Goal: Transaction & Acquisition: Purchase product/service

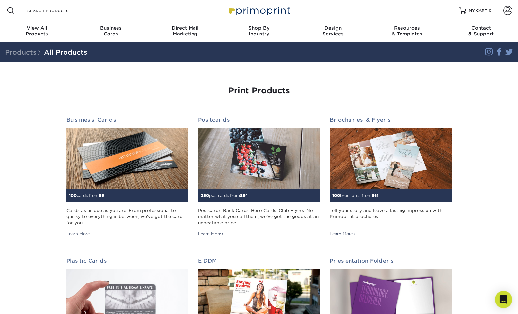
click at [503, 299] on icon "Open Intercom Messenger" at bounding box center [503, 300] width 8 height 9
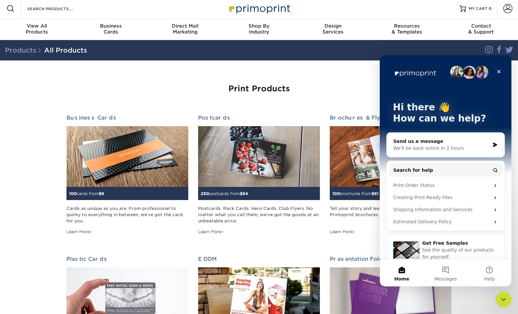
scroll to position [9, 0]
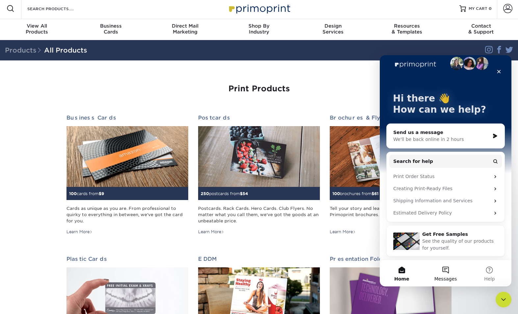
click at [443, 270] on button "Messages" at bounding box center [445, 274] width 44 height 26
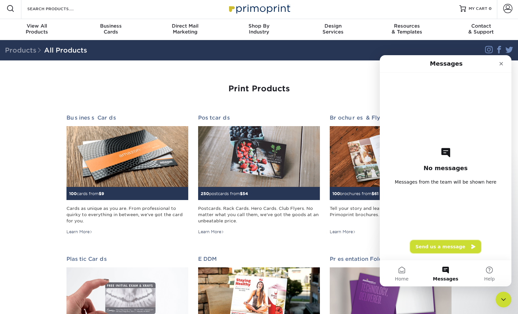
click at [436, 246] on button "Send us a message" at bounding box center [445, 246] width 71 height 13
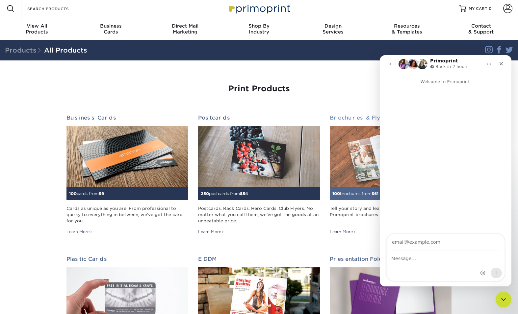
scroll to position [2, 0]
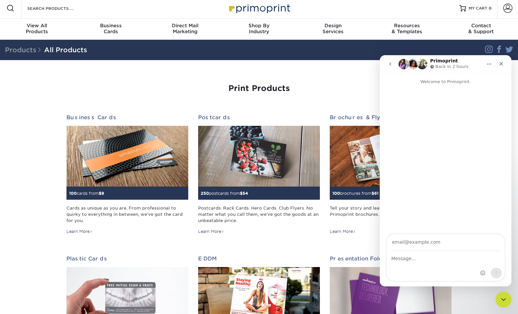
click at [501, 62] on icon "Close" at bounding box center [500, 63] width 5 height 5
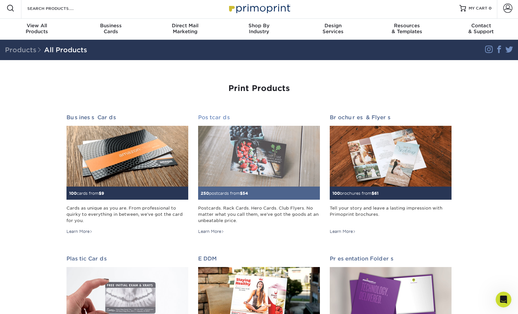
scroll to position [0, 0]
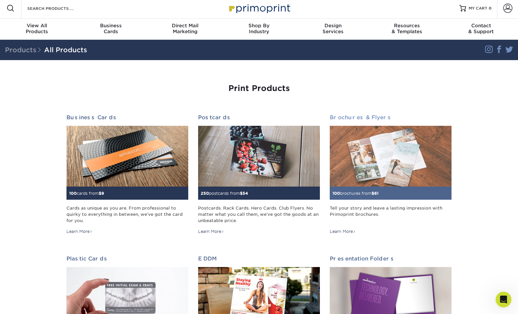
click at [348, 180] on img at bounding box center [391, 156] width 122 height 61
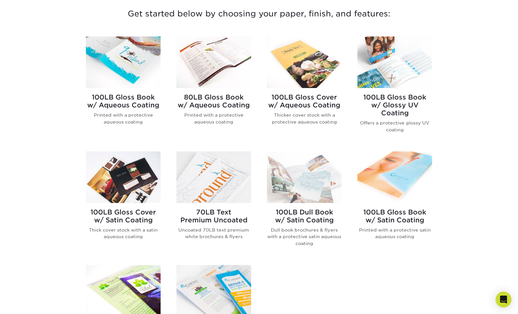
scroll to position [253, 0]
click at [120, 91] on div "100LB Gloss Book w/ Aqueous Coating Printed with a protective aqueous coating" at bounding box center [123, 112] width 75 height 48
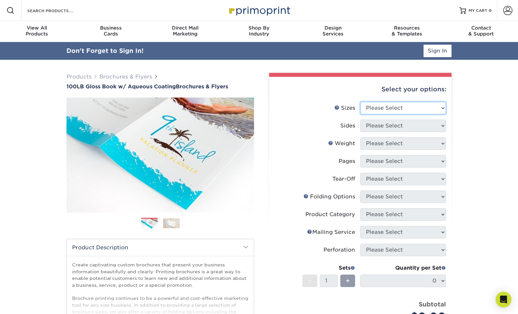
click at [410, 106] on select "Please Select 3.5" x 8.5" 3.5" x 11" 3.67" x 8.5" 4" x 6" 4" x 8.5" 4" x 9" 4" …" at bounding box center [403, 108] width 86 height 12
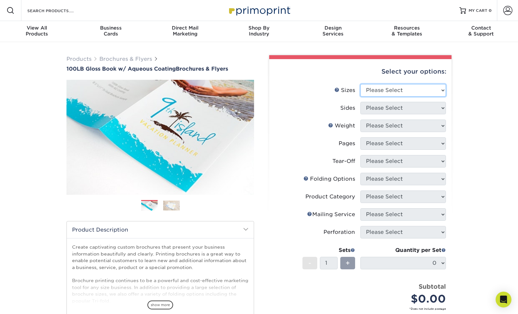
click at [379, 92] on select "Please Select 3.5" x 8.5" 3.5" x 11" 3.67" x 8.5" 4" x 6" 4" x 8.5" 4" x 9" 4" …" at bounding box center [403, 90] width 86 height 12
select select "5.50x8.50"
click at [360, 84] on select "Please Select 3.5" x 8.5" 3.5" x 11" 3.67" x 8.5" 4" x 6" 4" x 8.5" 4" x 9" 4" …" at bounding box center [403, 90] width 86 height 12
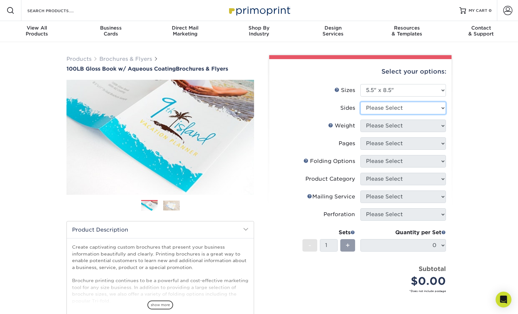
click at [373, 109] on select "Please Select Print Both Sides Print Front Only" at bounding box center [403, 108] width 86 height 12
select select "32d3c223-f82c-492b-b915-ba065a00862f"
click at [360, 102] on select "Please Select Print Both Sides Print Front Only" at bounding box center [403, 108] width 86 height 12
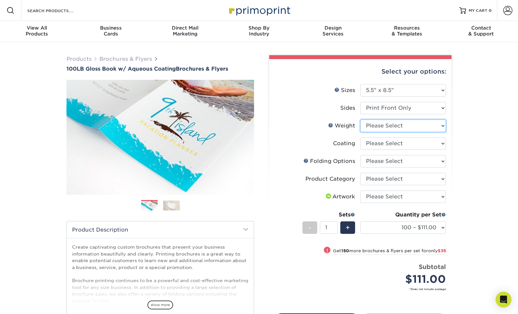
click at [384, 127] on select "Please Select 100LB" at bounding box center [403, 126] width 86 height 12
select select "100LB"
click at [360, 120] on select "Please Select 100LB" at bounding box center [403, 126] width 86 height 12
click at [381, 141] on select at bounding box center [403, 143] width 86 height 12
select select "d41dab50-ff65-4f4f-bb17-2afe4d36ae33"
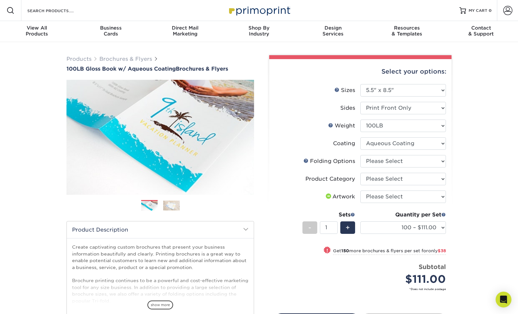
click at [360, 137] on select at bounding box center [403, 143] width 86 height 12
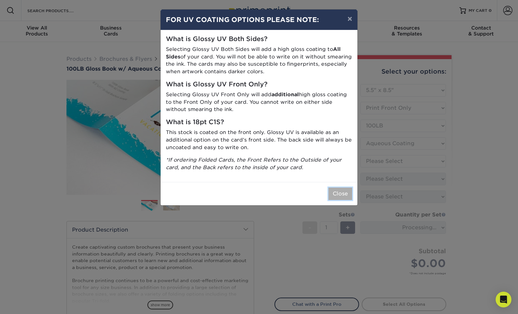
click at [340, 194] on button "Close" at bounding box center [340, 194] width 24 height 12
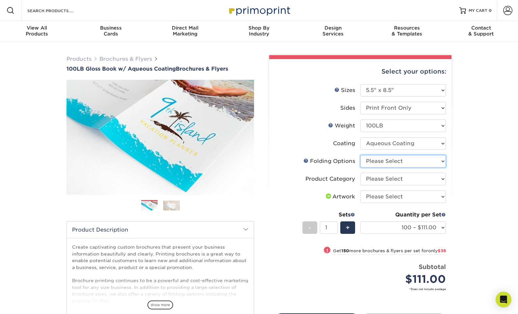
click at [381, 161] on select "Please Select FLAT - No Folding Tri-Fold / Letter Fold Z-Fold Half-Fold" at bounding box center [403, 161] width 86 height 12
select select "9b1d5825-34d1-4721-9874-ed79abb003d7"
click at [360, 155] on select "Please Select FLAT - No Folding Tri-Fold / Letter Fold Z-Fold Half-Fold" at bounding box center [403, 161] width 86 height 12
click at [387, 177] on select "Please Select Flyers and Brochures" at bounding box center [403, 179] width 86 height 12
select select "1a668080-6b7c-4174-b399-2c3833b27ef4"
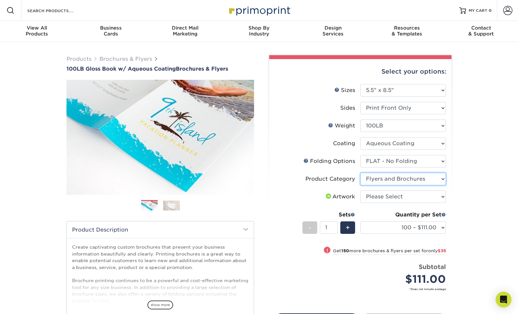
click at [360, 173] on select "Please Select Flyers and Brochures" at bounding box center [403, 179] width 86 height 12
click at [390, 197] on select "Please Select I will upload files I need a design - $175" at bounding box center [403, 197] width 86 height 12
select select "upload"
click at [360, 191] on select "Please Select I will upload files I need a design - $175" at bounding box center [403, 197] width 86 height 12
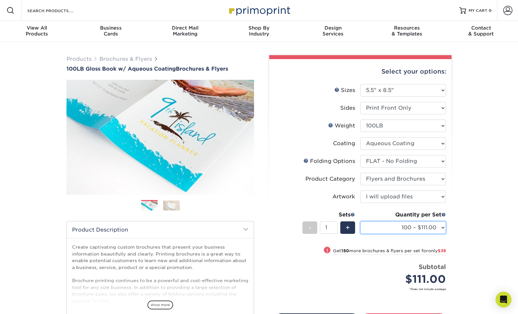
click at [428, 227] on select "100 – $111.00 250 – $149.00 500 – $166.00 1000 – $176.00 2000 – $209.00 2500 – …" at bounding box center [403, 228] width 86 height 12
click at [360, 222] on select "100 – $111.00 250 – $149.00 500 – $166.00 1000 – $176.00 2000 – $209.00 2500 – …" at bounding box center [403, 228] width 86 height 12
click at [409, 229] on select "100 – $111.00 250 – $149.00 500 – $166.00 1000 – $176.00 2000 – $209.00 2500 – …" at bounding box center [403, 228] width 86 height 12
click at [360, 222] on select "100 – $111.00 250 – $149.00 500 – $166.00 1000 – $176.00 2000 – $209.00 2500 – …" at bounding box center [403, 228] width 86 height 12
click at [441, 227] on select "100 – $111.00 250 – $149.00 500 – $166.00 1000 – $176.00 2000 – $209.00 2500 – …" at bounding box center [403, 228] width 86 height 12
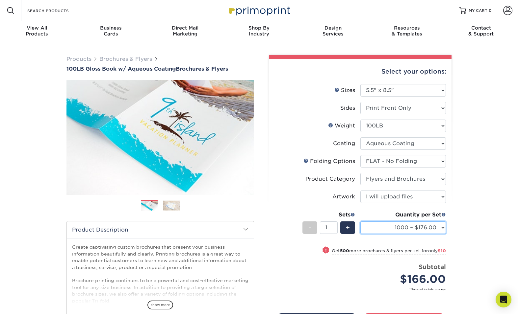
click at [360, 222] on select "100 – $111.00 250 – $149.00 500 – $166.00 1000 – $176.00 2000 – $209.00 2500 – …" at bounding box center [403, 228] width 86 height 12
click at [431, 226] on select "100 – $111.00 250 – $149.00 500 – $166.00 1000 – $176.00 2000 – $209.00 2500 – …" at bounding box center [403, 228] width 86 height 12
click at [360, 222] on select "100 – $111.00 250 – $149.00 500 – $166.00 1000 – $176.00 2000 – $209.00 2500 – …" at bounding box center [403, 228] width 86 height 12
click at [424, 226] on select "100 – $111.00 250 – $149.00 500 – $166.00 1000 – $176.00 2000 – $209.00 2500 – …" at bounding box center [403, 228] width 86 height 12
click at [404, 226] on select "100 – $111.00 250 – $149.00 500 – $166.00 1000 – $176.00 2000 – $209.00 2500 – …" at bounding box center [403, 228] width 86 height 12
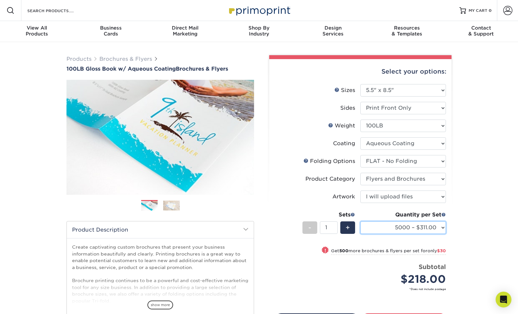
click at [360, 222] on select "100 – $111.00 250 – $149.00 500 – $166.00 1000 – $176.00 2000 – $209.00 2500 – …" at bounding box center [403, 228] width 86 height 12
click at [433, 228] on select "100 – $111.00 250 – $149.00 500 – $166.00 1000 – $176.00 2000 – $209.00 2500 – …" at bounding box center [403, 228] width 86 height 12
select select "10000 – $573.00"
click at [360, 222] on select "100 – $111.00 250 – $149.00 500 – $166.00 1000 – $176.00 2000 – $209.00 2500 – …" at bounding box center [403, 228] width 86 height 12
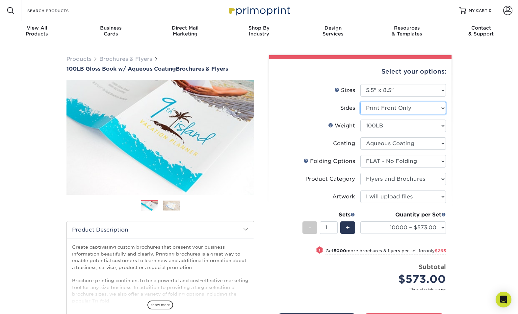
click at [413, 108] on select "Please Select Print Both Sides Print Front Only" at bounding box center [403, 108] width 86 height 12
select select "13abbda7-1d64-4f25-8bb2-c179b224825d"
click at [360, 102] on select "Please Select Print Both Sides Print Front Only" at bounding box center [403, 108] width 86 height 12
select select "-1"
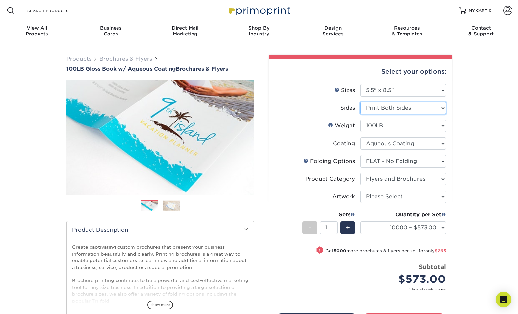
select select "-1"
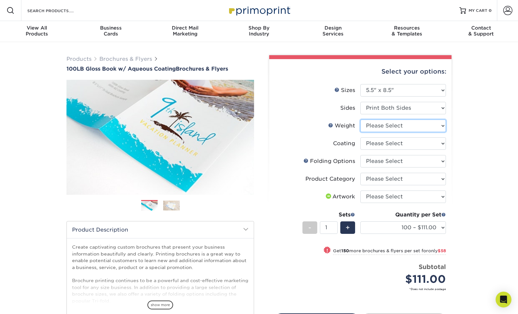
click at [390, 125] on select "Please Select 100LB" at bounding box center [403, 126] width 86 height 12
select select "100LB"
click at [360, 120] on select "Please Select 100LB" at bounding box center [403, 126] width 86 height 12
click at [382, 144] on select at bounding box center [403, 143] width 86 height 12
select select "d41dab50-ff65-4f4f-bb17-2afe4d36ae33"
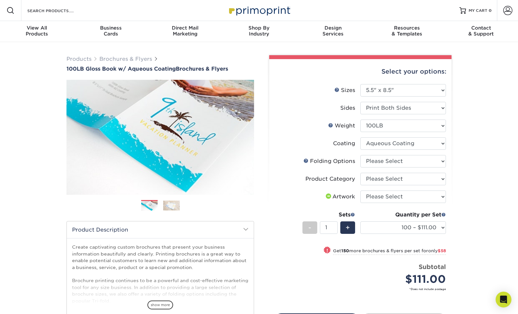
click at [360, 137] on select at bounding box center [403, 143] width 86 height 12
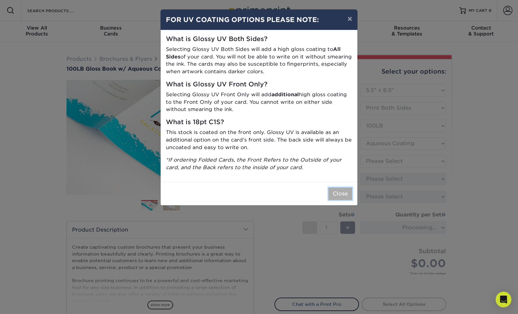
click at [334, 197] on button "Close" at bounding box center [340, 194] width 24 height 12
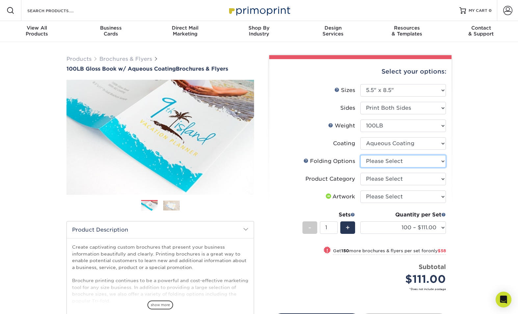
click at [372, 163] on select "Please Select FLAT - No Folding Tri-Fold / Letter Fold Z-Fold Half-Fold" at bounding box center [403, 161] width 86 height 12
select select "9b1d5825-34d1-4721-9874-ed79abb003d7"
click at [360, 155] on select "Please Select FLAT - No Folding Tri-Fold / Letter Fold Z-Fold Half-Fold" at bounding box center [403, 161] width 86 height 12
click at [374, 180] on select "Please Select Flyers and Brochures" at bounding box center [403, 179] width 86 height 12
select select "1a668080-6b7c-4174-b399-2c3833b27ef4"
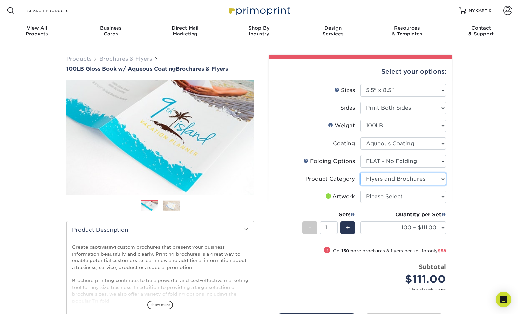
click at [360, 173] on select "Please Select Flyers and Brochures" at bounding box center [403, 179] width 86 height 12
click at [385, 197] on select "Please Select I will upload files I need a design - $175" at bounding box center [403, 197] width 86 height 12
select select "upload"
click at [360, 191] on select "Please Select I will upload files I need a design - $175" at bounding box center [403, 197] width 86 height 12
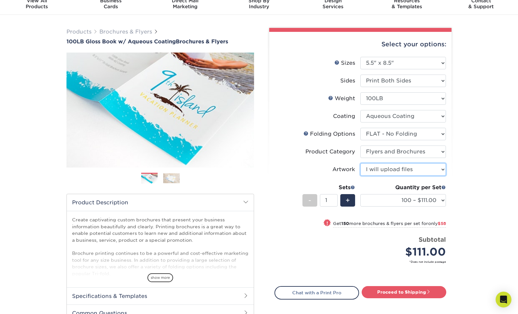
scroll to position [28, 0]
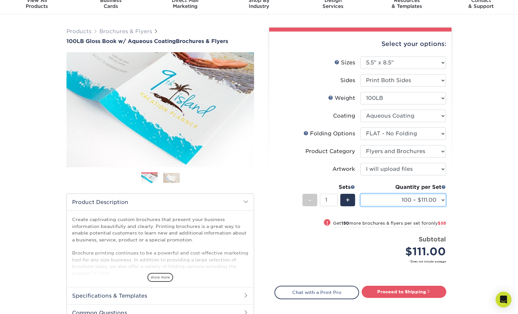
click at [383, 204] on select "100 – $111.00 250 – $169.00 500 – $180.00 1000 – $187.00 2000 – $219.00 2500 – …" at bounding box center [403, 200] width 86 height 12
click at [360, 194] on select "100 – $111.00 250 – $169.00 500 – $180.00 1000 – $187.00 2000 – $219.00 2500 – …" at bounding box center [403, 200] width 86 height 12
click at [383, 204] on select "100 – $111.00 250 – $169.00 500 – $180.00 1000 – $187.00 2000 – $219.00 2500 – …" at bounding box center [403, 200] width 86 height 12
click at [360, 194] on select "100 – $111.00 250 – $169.00 500 – $180.00 1000 – $187.00 2000 – $219.00 2500 – …" at bounding box center [403, 200] width 86 height 12
click at [386, 204] on select "100 – $111.00 250 – $169.00 500 – $180.00 1000 – $187.00 2000 – $219.00 2500 – …" at bounding box center [403, 200] width 86 height 12
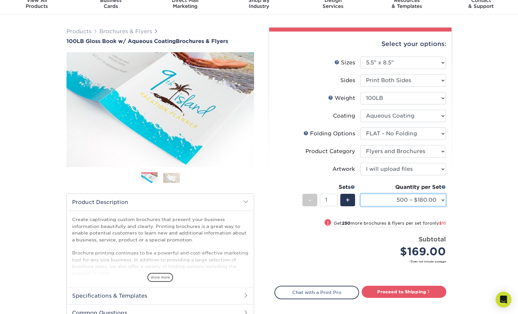
click at [360, 194] on select "100 – $111.00 250 – $169.00 500 – $180.00 1000 – $187.00 2000 – $219.00 2500 – …" at bounding box center [403, 200] width 86 height 12
click at [398, 201] on select "100 – $111.00 250 – $169.00 500 – $180.00 1000 – $187.00 2000 – $219.00 2500 – …" at bounding box center [403, 200] width 86 height 12
click at [360, 194] on select "100 – $111.00 250 – $169.00 500 – $180.00 1000 – $187.00 2000 – $219.00 2500 – …" at bounding box center [403, 200] width 86 height 12
click at [392, 197] on select "100 – $111.00 250 – $169.00 500 – $180.00 1000 – $187.00 2000 – $219.00 2500 – …" at bounding box center [403, 200] width 86 height 12
click at [360, 194] on select "100 – $111.00 250 – $169.00 500 – $180.00 1000 – $187.00 2000 – $219.00 2500 – …" at bounding box center [403, 200] width 86 height 12
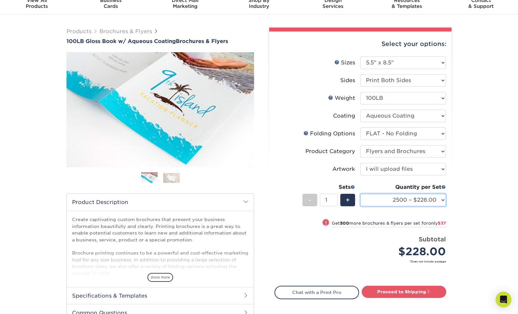
click at [385, 203] on select "100 – $111.00 250 – $169.00 500 – $180.00 1000 – $187.00 2000 – $219.00 2500 – …" at bounding box center [403, 200] width 86 height 12
click at [360, 194] on select "100 – $111.00 250 – $169.00 500 – $180.00 1000 – $187.00 2000 – $219.00 2500 – …" at bounding box center [403, 200] width 86 height 12
click at [408, 199] on select "100 – $111.00 250 – $169.00 500 – $180.00 1000 – $187.00 2000 – $219.00 2500 – …" at bounding box center [403, 200] width 86 height 12
select select "10000 – $590.00"
click at [360, 194] on select "100 – $111.00 250 – $169.00 500 – $180.00 1000 – $187.00 2000 – $219.00 2500 – …" at bounding box center [403, 200] width 86 height 12
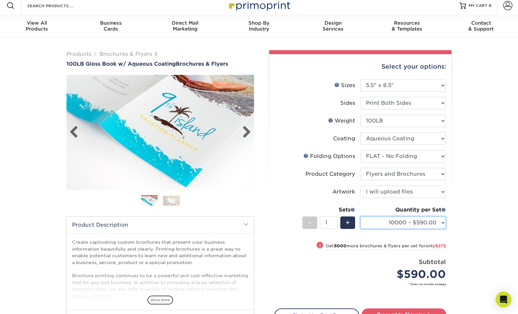
scroll to position [4, 0]
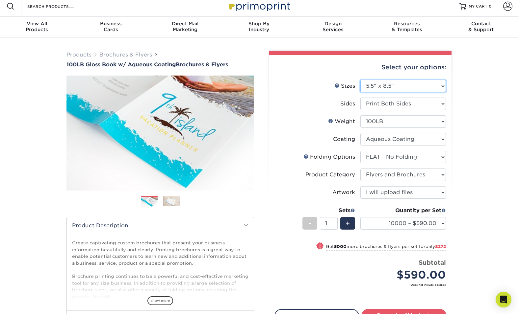
click at [373, 87] on select "Please Select 3.5" x 8.5" 3.5" x 11" 3.67" x 8.5" 4" x 6" 4" x 8.5" 4" x 9" 4" …" at bounding box center [403, 86] width 86 height 12
select select "8.50x11.00"
click at [360, 80] on select "Please Select 3.5" x 8.5" 3.5" x 11" 3.67" x 8.5" 4" x 6" 4" x 8.5" 4" x 9" 4" …" at bounding box center [403, 86] width 86 height 12
select select "-1"
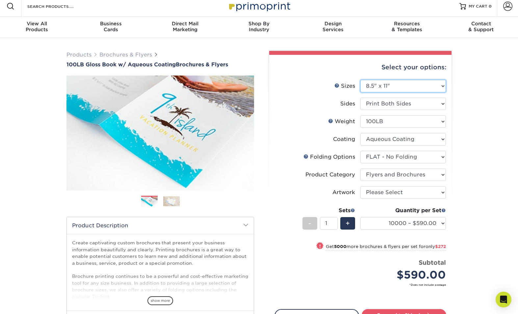
select select "-1"
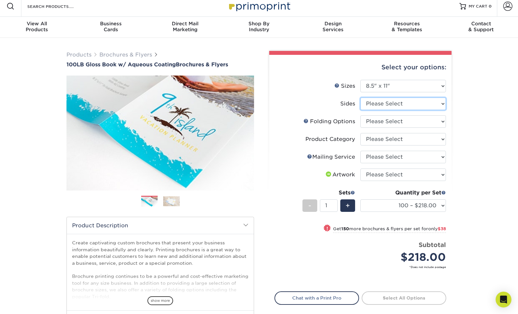
click at [379, 104] on select "Please Select Print Both Sides Print Front Only" at bounding box center [403, 104] width 86 height 12
select select "32d3c223-f82c-492b-b915-ba065a00862f"
click at [360, 98] on select "Please Select Print Both Sides Print Front Only" at bounding box center [403, 104] width 86 height 12
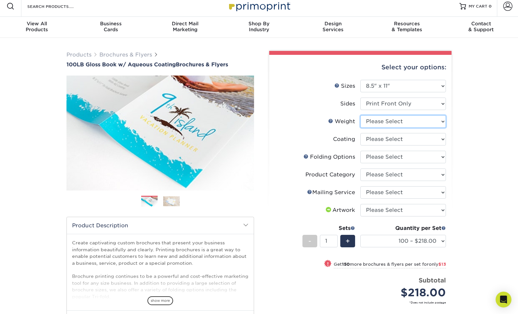
click at [376, 122] on select "Please Select 100LB" at bounding box center [403, 121] width 86 height 12
select select "100LB"
click at [360, 115] on select "Please Select 100LB" at bounding box center [403, 121] width 86 height 12
click at [377, 139] on select at bounding box center [403, 139] width 86 height 12
select select "d41dab50-ff65-4f4f-bb17-2afe4d36ae33"
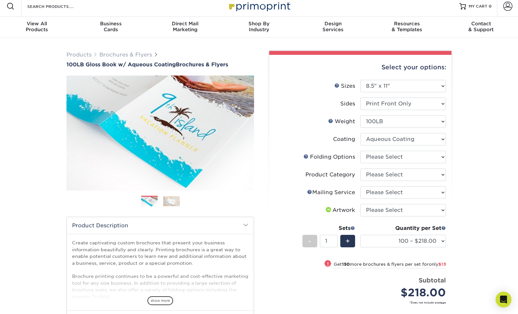
click at [360, 133] on select at bounding box center [403, 139] width 86 height 12
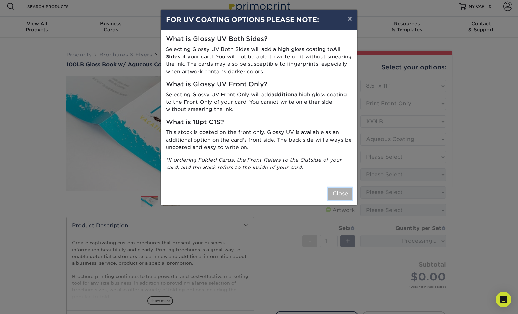
click at [337, 193] on button "Close" at bounding box center [340, 194] width 24 height 12
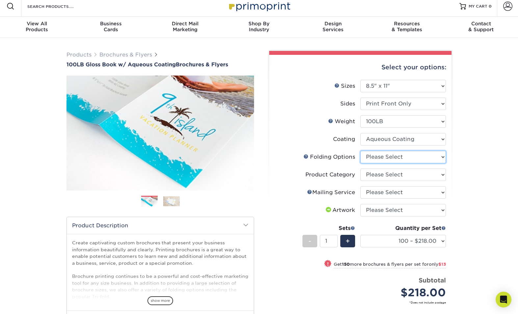
click at [377, 156] on select "Please Select FLAT - No Folding Accordion Fold Half-Fold (Vertical) Half-Fold (…" at bounding box center [403, 157] width 86 height 12
select select "9b1d5825-34d1-4721-9874-ed79abb003d7"
click at [360, 151] on select "Please Select FLAT - No Folding Accordion Fold Half-Fold (Vertical) Half-Fold (…" at bounding box center [403, 157] width 86 height 12
click at [381, 173] on select "Please Select Flyers and Brochures" at bounding box center [403, 175] width 86 height 12
select select "1a668080-6b7c-4174-b399-2c3833b27ef4"
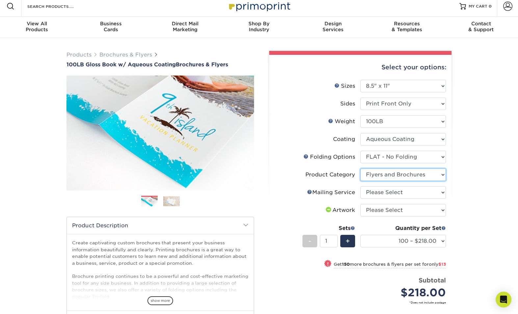
click at [360, 169] on select "Please Select Flyers and Brochures" at bounding box center [403, 175] width 86 height 12
click at [385, 189] on select "Please Select No Direct Mailing Service No, I will mail/stamp/imprint Direct Ma…" at bounding box center [403, 193] width 86 height 12
click at [377, 193] on select "Please Select No Direct Mailing Service No, I will mail/stamp/imprint Direct Ma…" at bounding box center [403, 193] width 86 height 12
select select "3e5e9bdd-d78a-4c28-a41d-fe1407925ca6"
click at [360, 187] on select "Please Select No Direct Mailing Service No, I will mail/stamp/imprint Direct Ma…" at bounding box center [403, 193] width 86 height 12
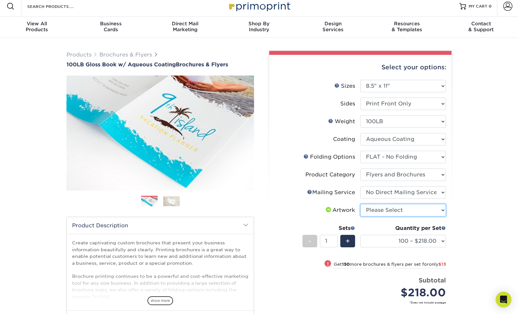
click at [376, 210] on select "Please Select I will upload files I need a design - $175" at bounding box center [403, 210] width 86 height 12
select select "upload"
click at [360, 204] on select "Please Select I will upload files I need a design - $175" at bounding box center [403, 210] width 86 height 12
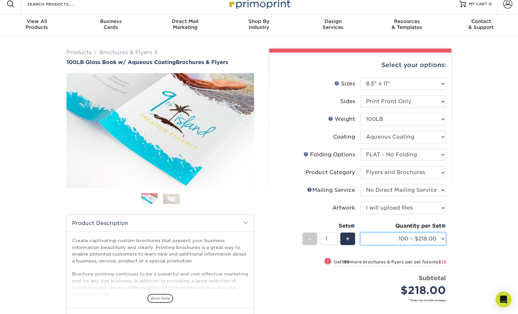
click at [427, 239] on select "100 – $218.00 250 – $231.00 500 – $238.00 1000 – $269.00 2000 – $351.00 2500 – …" at bounding box center [403, 239] width 86 height 12
click at [360, 233] on select "100 – $218.00 250 – $231.00 500 – $238.00 1000 – $269.00 2000 – $351.00 2500 – …" at bounding box center [403, 239] width 86 height 12
click at [415, 240] on select "100 – $218.00 250 – $231.00 500 – $238.00 1000 – $269.00 2000 – $351.00 2500 – …" at bounding box center [403, 239] width 86 height 12
click at [360, 233] on select "100 – $218.00 250 – $231.00 500 – $238.00 1000 – $269.00 2000 – $351.00 2500 – …" at bounding box center [403, 239] width 86 height 12
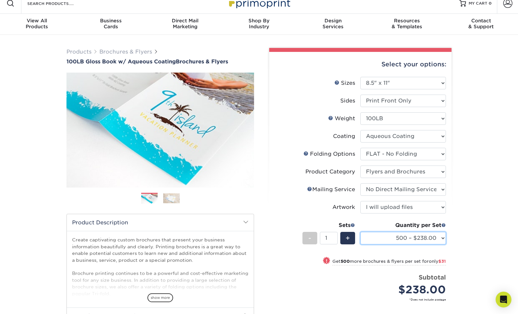
click at [420, 238] on select "100 – $218.00 250 – $231.00 500 – $238.00 1000 – $269.00 2000 – $351.00 2500 – …" at bounding box center [403, 238] width 86 height 12
click at [360, 232] on select "100 – $218.00 250 – $231.00 500 – $238.00 1000 – $269.00 2000 – $351.00 2500 – …" at bounding box center [403, 238] width 86 height 12
click at [421, 239] on select "100 – $218.00 250 – $231.00 500 – $238.00 1000 – $269.00 2000 – $351.00 2500 – …" at bounding box center [403, 238] width 86 height 12
click at [360, 232] on select "100 – $218.00 250 – $231.00 500 – $238.00 1000 – $269.00 2000 – $351.00 2500 – …" at bounding box center [403, 238] width 86 height 12
click at [421, 240] on select "100 – $218.00 250 – $231.00 500 – $238.00 1000 – $269.00 2000 – $351.00 2500 – …" at bounding box center [403, 238] width 86 height 12
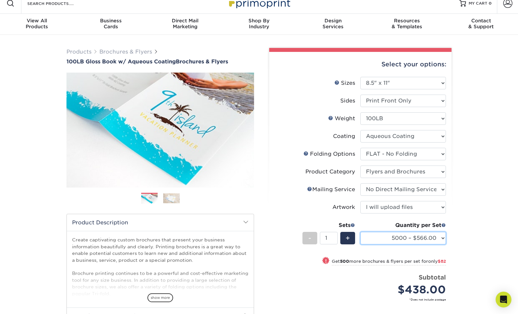
click at [360, 232] on select "100 – $218.00 250 – $231.00 500 – $238.00 1000 – $269.00 2000 – $351.00 2500 – …" at bounding box center [403, 238] width 86 height 12
click at [418, 240] on select "100 – $218.00 250 – $231.00 500 – $238.00 1000 – $269.00 2000 – $351.00 2500 – …" at bounding box center [403, 238] width 86 height 12
select select "10000 – $1087.00"
click at [360, 232] on select "100 – $218.00 250 – $231.00 500 – $238.00 1000 – $269.00 2000 – $351.00 2500 – …" at bounding box center [403, 238] width 86 height 12
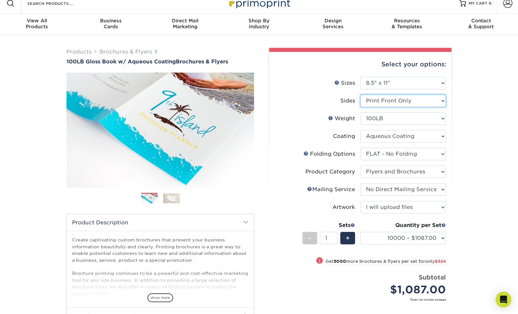
click at [388, 101] on select "Please Select Print Both Sides Print Front Only" at bounding box center [403, 101] width 86 height 12
select select "13abbda7-1d64-4f25-8bb2-c179b224825d"
click at [360, 95] on select "Please Select Print Both Sides Print Front Only" at bounding box center [403, 101] width 86 height 12
select select "-1"
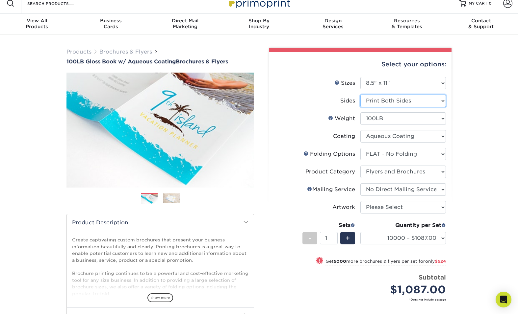
select select "-1"
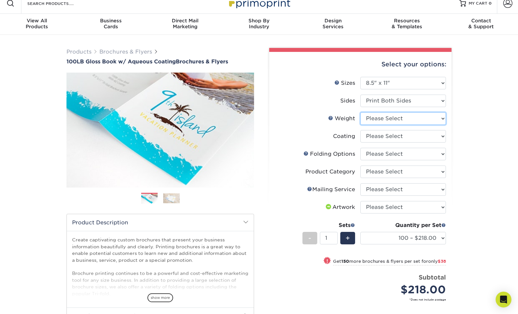
click at [390, 119] on select "Please Select 100LB" at bounding box center [403, 118] width 86 height 12
select select "100LB"
click at [360, 112] on select "Please Select 100LB" at bounding box center [403, 118] width 86 height 12
click at [388, 132] on select at bounding box center [403, 136] width 86 height 12
select select "d41dab50-ff65-4f4f-bb17-2afe4d36ae33"
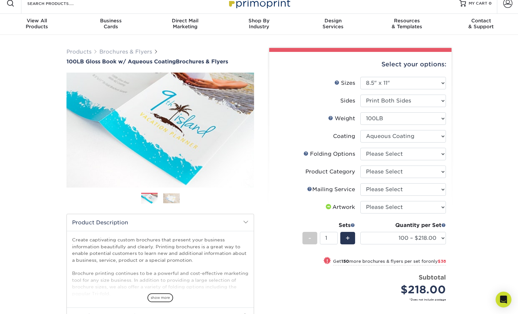
click at [360, 130] on select at bounding box center [403, 136] width 86 height 12
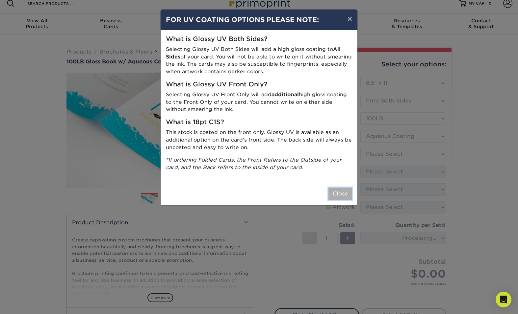
click at [348, 195] on button "Close" at bounding box center [340, 194] width 24 height 12
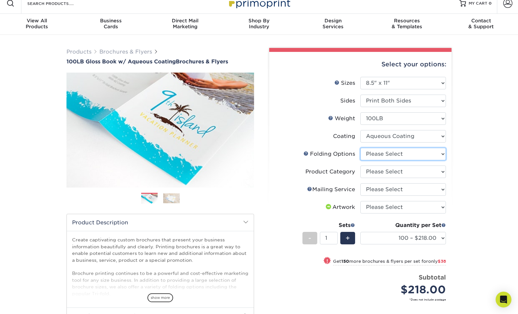
click at [434, 155] on select "Please Select FLAT - No Folding Accordion Fold Half-Fold (Vertical) Half-Fold (…" at bounding box center [403, 154] width 86 height 12
select select "9b1d5825-34d1-4721-9874-ed79abb003d7"
click at [360, 148] on select "Please Select FLAT - No Folding Accordion Fold Half-Fold (Vertical) Half-Fold (…" at bounding box center [403, 154] width 86 height 12
click at [419, 172] on select "Please Select Flyers and Brochures" at bounding box center [403, 172] width 86 height 12
select select "1a668080-6b7c-4174-b399-2c3833b27ef4"
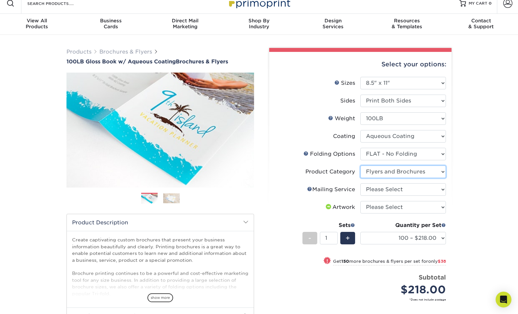
click at [360, 166] on select "Please Select Flyers and Brochures" at bounding box center [403, 172] width 86 height 12
click at [401, 189] on select "Please Select No Direct Mailing Service No, I will mail/stamp/imprint Direct Ma…" at bounding box center [403, 190] width 86 height 12
select select "3e5e9bdd-d78a-4c28-a41d-fe1407925ca6"
click at [360, 184] on select "Please Select No Direct Mailing Service No, I will mail/stamp/imprint Direct Ma…" at bounding box center [403, 190] width 86 height 12
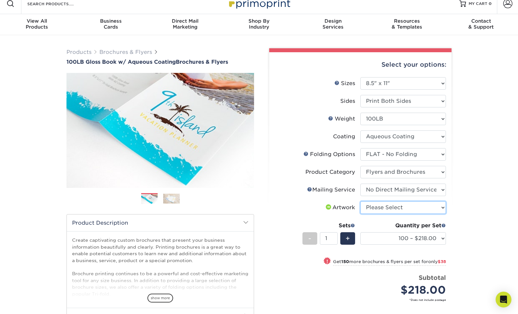
click at [390, 205] on select "Please Select I will upload files I need a design - $175" at bounding box center [403, 208] width 86 height 12
select select "upload"
click at [360, 202] on select "Please Select I will upload files I need a design - $175" at bounding box center [403, 208] width 86 height 12
click at [368, 103] on select "Please Select Print Both Sides Print Front Only" at bounding box center [403, 101] width 86 height 12
select select "32d3c223-f82c-492b-b915-ba065a00862f"
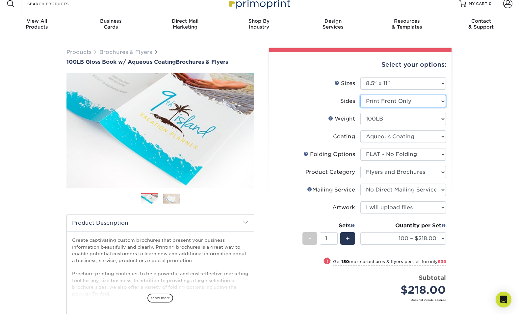
click at [360, 95] on select "Please Select Print Both Sides Print Front Only" at bounding box center [403, 101] width 86 height 12
select select "-1"
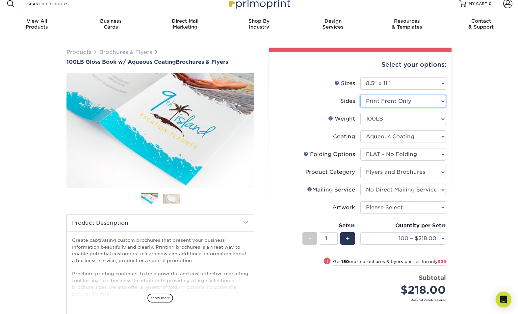
select select "-1"
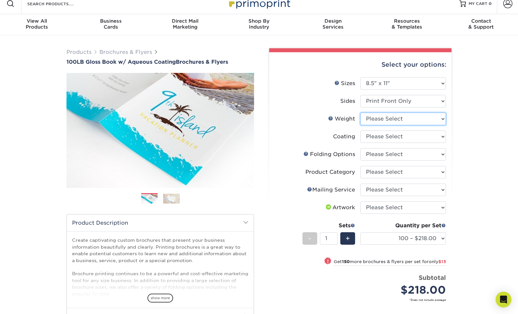
click at [378, 118] on select "Please Select 100LB" at bounding box center [403, 119] width 86 height 12
select select "100LB"
click at [360, 113] on select "Please Select 100LB" at bounding box center [403, 119] width 86 height 12
click at [365, 136] on select at bounding box center [403, 137] width 86 height 12
select select "d41dab50-ff65-4f4f-bb17-2afe4d36ae33"
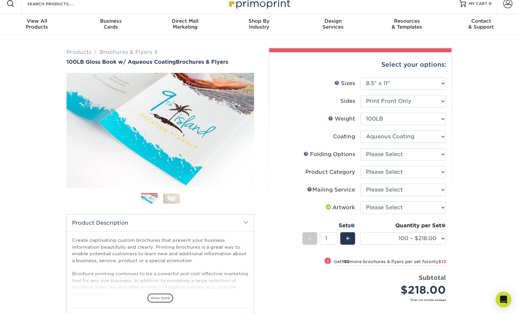
click at [360, 131] on select at bounding box center [403, 137] width 86 height 12
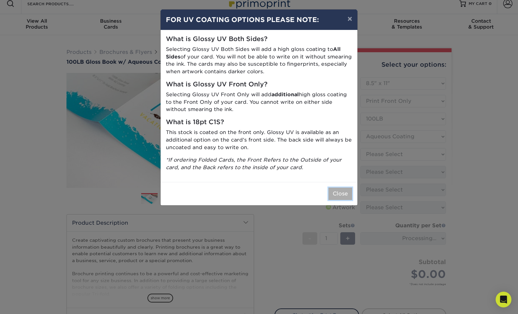
click at [332, 190] on button "Close" at bounding box center [340, 194] width 24 height 12
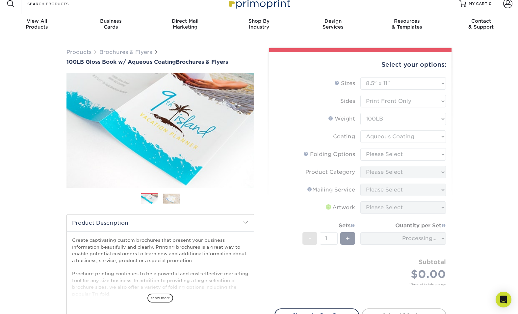
click at [385, 153] on form "Sizes Help Sizes Please Select 3.5" x 8.5" 3.5" x 11" 3.67" x 8.5" 4" x 6" 4" x…" at bounding box center [360, 189] width 172 height 224
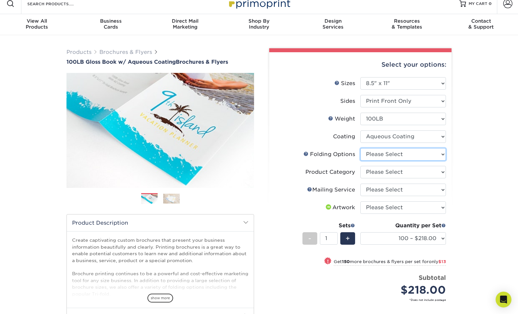
click at [390, 153] on select "Please Select FLAT - No Folding Accordion Fold Half-Fold (Vertical) Half-Fold (…" at bounding box center [403, 154] width 86 height 12
select select "9b1d5825-34d1-4721-9874-ed79abb003d7"
click at [360, 148] on select "Please Select FLAT - No Folding Accordion Fold Half-Fold (Vertical) Half-Fold (…" at bounding box center [403, 154] width 86 height 12
click at [382, 173] on select "Please Select Flyers and Brochures" at bounding box center [403, 172] width 86 height 12
select select "1a668080-6b7c-4174-b399-2c3833b27ef4"
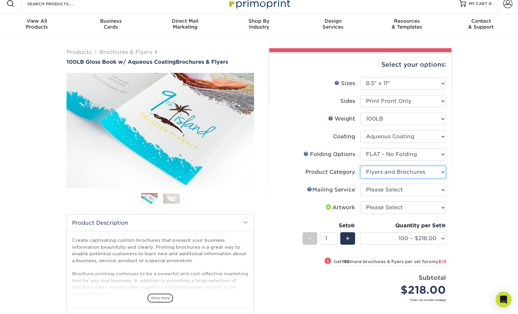
click at [360, 166] on select "Please Select Flyers and Brochures" at bounding box center [403, 172] width 86 height 12
click at [380, 188] on select "Please Select No Direct Mailing Service No, I will mail/stamp/imprint Direct Ma…" at bounding box center [403, 190] width 86 height 12
select select "3e5e9bdd-d78a-4c28-a41d-fe1407925ca6"
click at [360, 184] on select "Please Select No Direct Mailing Service No, I will mail/stamp/imprint Direct Ma…" at bounding box center [403, 190] width 86 height 12
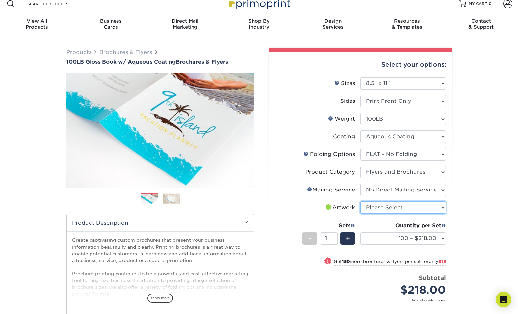
click at [381, 207] on select "Please Select I will upload files I need a design - $175" at bounding box center [403, 208] width 86 height 12
select select "upload"
click at [360, 202] on select "Please Select I will upload files I need a design - $175" at bounding box center [403, 208] width 86 height 12
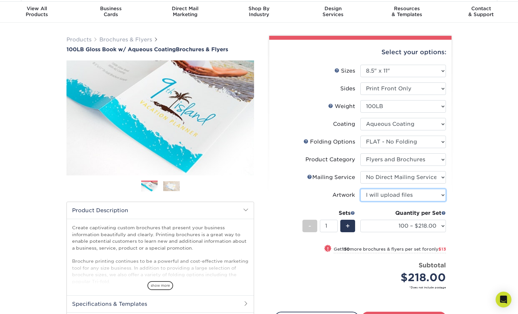
scroll to position [26, 0]
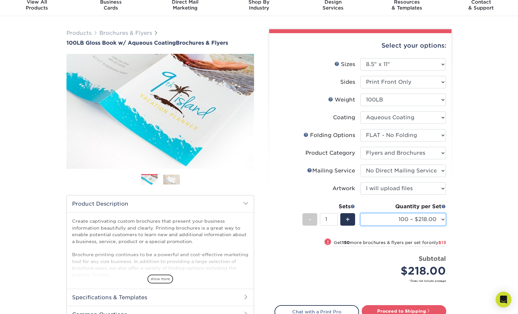
click at [393, 220] on select "100 – $218.00 250 – $231.00 500 – $238.00 1000 – $269.00 2000 – $351.00 2500 – …" at bounding box center [403, 219] width 86 height 12
click at [360, 213] on select "100 – $218.00 250 – $231.00 500 – $238.00 1000 – $269.00 2000 – $351.00 2500 – …" at bounding box center [403, 219] width 86 height 12
click at [387, 218] on select "100 – $218.00 250 – $231.00 500 – $238.00 1000 – $269.00 2000 – $351.00 2500 – …" at bounding box center [403, 219] width 86 height 12
click at [360, 213] on select "100 – $218.00 250 – $231.00 500 – $238.00 1000 – $269.00 2000 – $351.00 2500 – …" at bounding box center [403, 219] width 86 height 12
click at [408, 223] on select "100 – $218.00 250 – $231.00 500 – $238.00 1000 – $269.00 2000 – $351.00 2500 – …" at bounding box center [403, 219] width 86 height 12
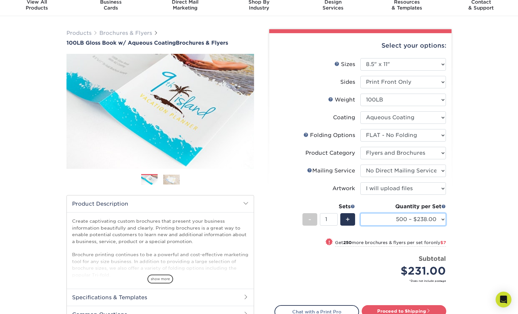
click at [360, 213] on select "100 – $218.00 250 – $231.00 500 – $238.00 1000 – $269.00 2000 – $351.00 2500 – …" at bounding box center [403, 219] width 86 height 12
click at [413, 215] on select "100 – $218.00 250 – $231.00 500 – $238.00 1000 – $269.00 2000 – $351.00 2500 – …" at bounding box center [403, 219] width 86 height 12
click at [360, 213] on select "100 – $218.00 250 – $231.00 500 – $238.00 1000 – $269.00 2000 – $351.00 2500 – …" at bounding box center [403, 219] width 86 height 12
click at [408, 221] on select "100 – $218.00 250 – $231.00 500 – $238.00 1000 – $269.00 2000 – $351.00 2500 – …" at bounding box center [403, 219] width 86 height 12
click at [360, 213] on select "100 – $218.00 250 – $231.00 500 – $238.00 1000 – $269.00 2000 – $351.00 2500 – …" at bounding box center [403, 219] width 86 height 12
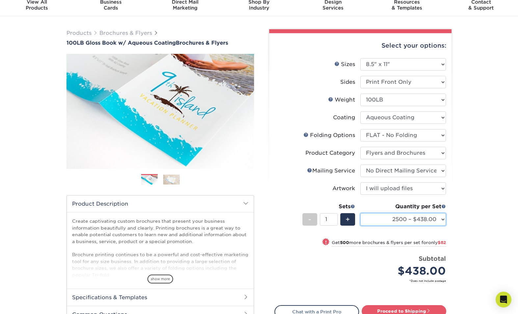
click at [395, 219] on select "100 – $218.00 250 – $231.00 500 – $238.00 1000 – $269.00 2000 – $351.00 2500 – …" at bounding box center [403, 219] width 86 height 12
click at [360, 213] on select "100 – $218.00 250 – $231.00 500 – $238.00 1000 – $269.00 2000 – $351.00 2500 – …" at bounding box center [403, 219] width 86 height 12
click at [406, 219] on select "100 – $218.00 250 – $231.00 500 – $238.00 1000 – $269.00 2000 – $351.00 2500 – …" at bounding box center [403, 219] width 86 height 12
select select "10000 – $1087.00"
click at [360, 213] on select "100 – $218.00 250 – $231.00 500 – $238.00 1000 – $269.00 2000 – $351.00 2500 – …" at bounding box center [403, 219] width 86 height 12
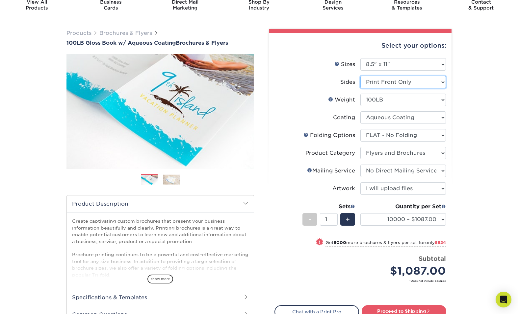
click at [407, 82] on select "Please Select Print Both Sides Print Front Only" at bounding box center [403, 82] width 86 height 12
select select "13abbda7-1d64-4f25-8bb2-c179b224825d"
click at [360, 76] on select "Please Select Print Both Sides Print Front Only" at bounding box center [403, 82] width 86 height 12
select select "-1"
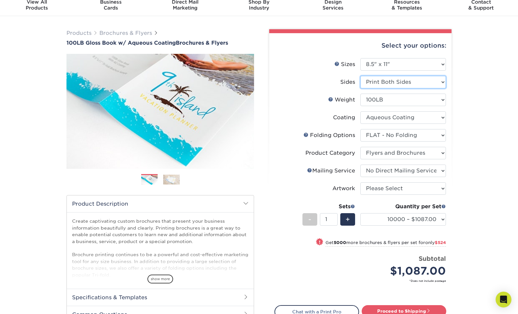
select select "-1"
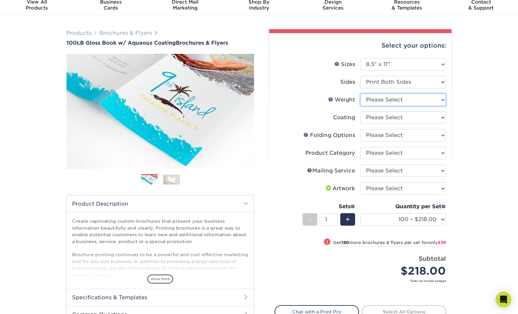
click at [402, 101] on select "Please Select 100LB" at bounding box center [403, 100] width 86 height 12
select select "100LB"
click at [360, 94] on select "Please Select 100LB" at bounding box center [403, 100] width 86 height 12
click at [389, 116] on select at bounding box center [403, 118] width 86 height 12
select select "d41dab50-ff65-4f4f-bb17-2afe4d36ae33"
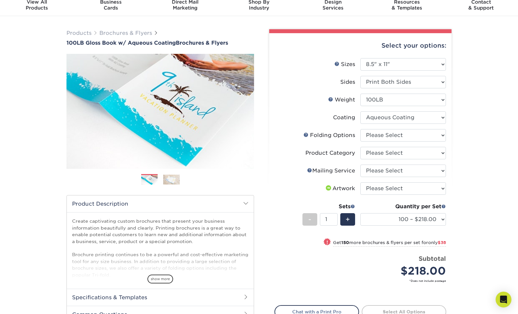
click at [360, 112] on select at bounding box center [403, 118] width 86 height 12
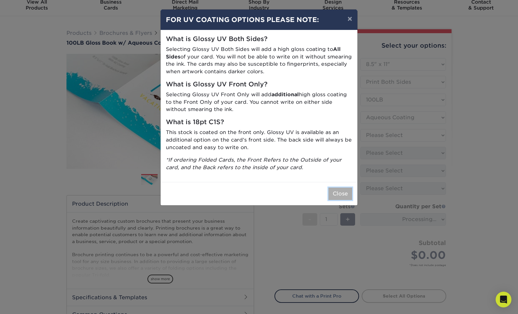
click at [336, 191] on button "Close" at bounding box center [340, 194] width 24 height 12
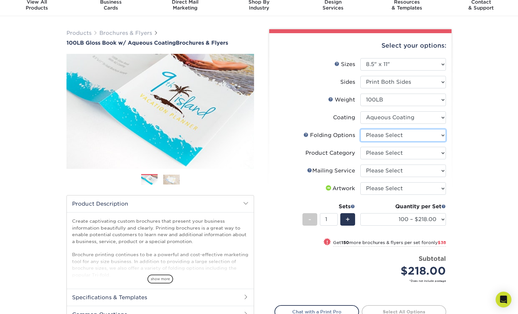
click at [393, 136] on select "Please Select FLAT - No Folding Accordion Fold Half-Fold (Vertical) Half-Fold (…" at bounding box center [403, 135] width 86 height 12
select select "9b1d5825-34d1-4721-9874-ed79abb003d7"
click at [360, 129] on select "Please Select FLAT - No Folding Accordion Fold Half-Fold (Vertical) Half-Fold (…" at bounding box center [403, 135] width 86 height 12
click at [379, 152] on select "Please Select Flyers and Brochures" at bounding box center [403, 153] width 86 height 12
select select "1a668080-6b7c-4174-b399-2c3833b27ef4"
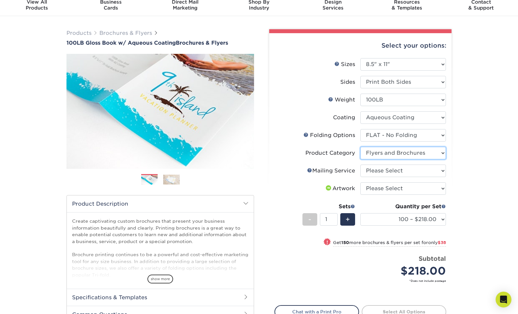
click at [360, 147] on select "Please Select Flyers and Brochures" at bounding box center [403, 153] width 86 height 12
click at [384, 171] on select "Please Select No Direct Mailing Service No, I will mail/stamp/imprint Direct Ma…" at bounding box center [403, 171] width 86 height 12
select select "3e5e9bdd-d78a-4c28-a41d-fe1407925ca6"
click at [360, 165] on select "Please Select No Direct Mailing Service No, I will mail/stamp/imprint Direct Ma…" at bounding box center [403, 171] width 86 height 12
click at [380, 186] on select "Please Select I will upload files I need a design - $175" at bounding box center [403, 189] width 86 height 12
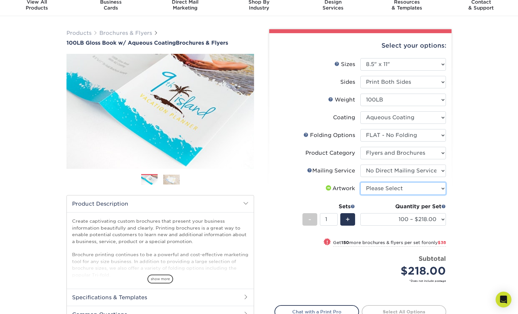
select select "upload"
click at [360, 183] on select "Please Select I will upload files I need a design - $175" at bounding box center [403, 189] width 86 height 12
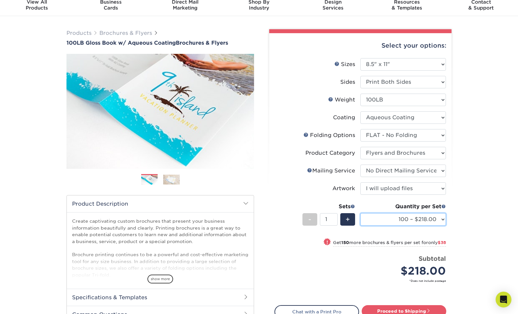
click at [399, 220] on select "100 – $218.00 250 – $256.00 500 – $269.00 1000 – $304.00 2000 – $387.00 2500 – …" at bounding box center [403, 219] width 86 height 12
select select "10000 – $1162.00"
click at [360, 213] on select "100 – $218.00 250 – $256.00 500 – $269.00 1000 – $304.00 2000 – $387.00 2500 – …" at bounding box center [403, 219] width 86 height 12
click at [393, 222] on select "100 – $218.00 250 – $256.00 500 – $269.00 1000 – $304.00 2000 – $387.00 2500 – …" at bounding box center [403, 219] width 86 height 12
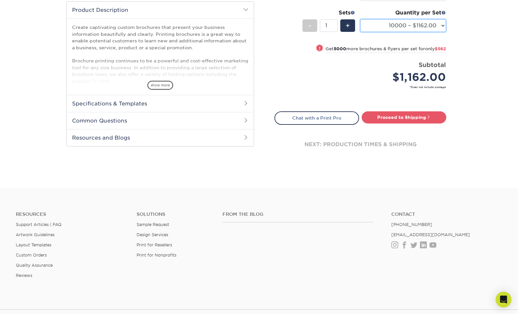
scroll to position [221, 0]
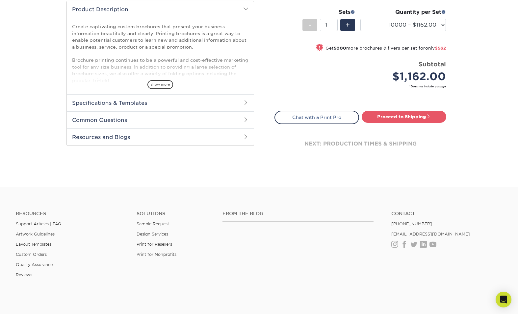
click at [235, 119] on h2 "Common Questions" at bounding box center [160, 120] width 187 height 17
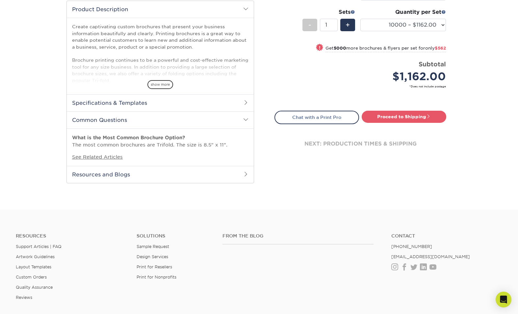
click at [244, 175] on span at bounding box center [245, 174] width 5 height 5
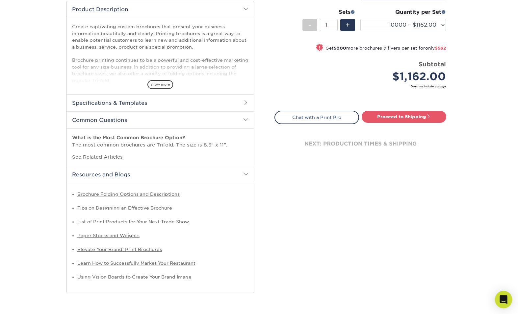
click at [502, 301] on icon "Open Intercom Messenger" at bounding box center [503, 300] width 8 height 9
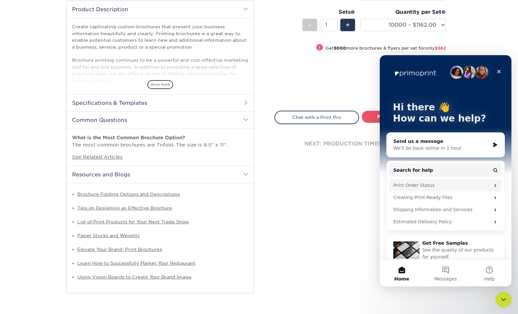
scroll to position [9, 0]
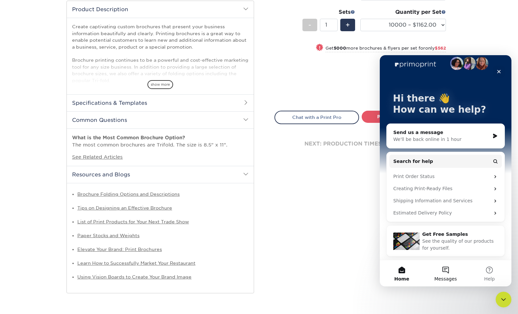
click at [448, 268] on button "Messages" at bounding box center [445, 274] width 44 height 26
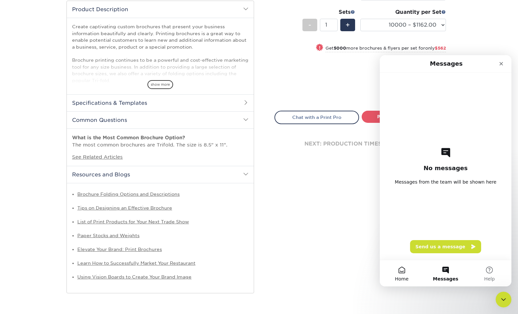
click at [399, 275] on button "Home" at bounding box center [402, 274] width 44 height 26
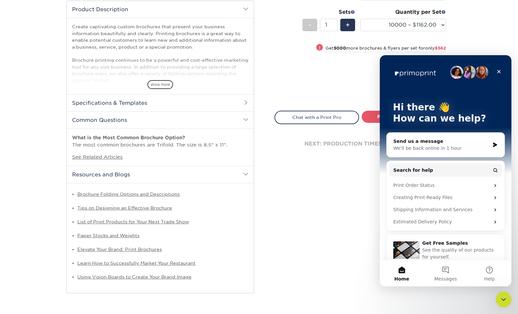
click at [443, 149] on div "We'll be back online in 1 hour" at bounding box center [441, 148] width 96 height 7
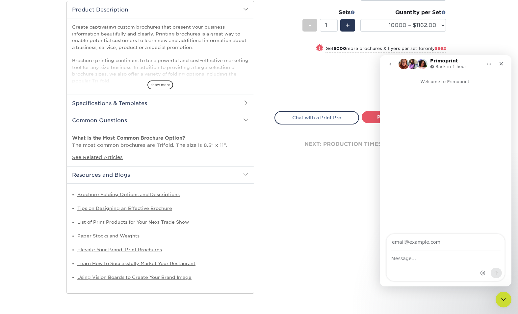
scroll to position [220, 0]
click at [390, 64] on icon "go back" at bounding box center [390, 63] width 2 height 3
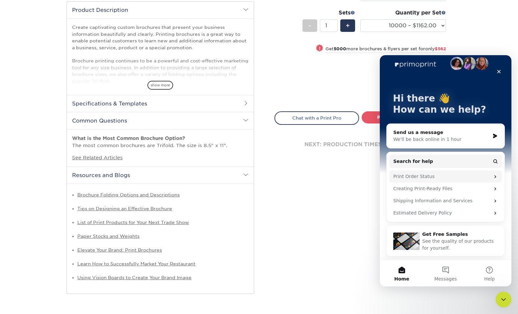
scroll to position [0, 0]
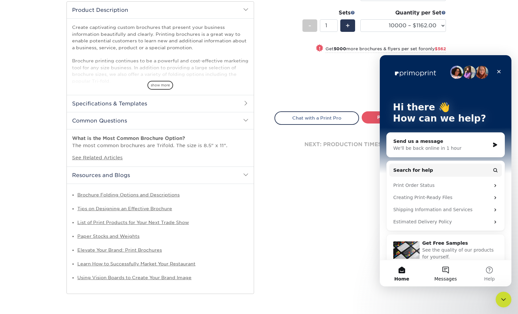
click at [444, 273] on button "Messages" at bounding box center [445, 274] width 44 height 26
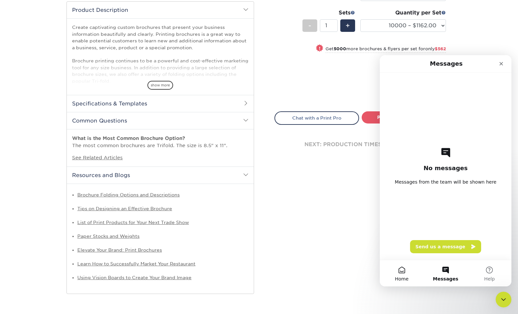
click at [399, 270] on button "Home" at bounding box center [402, 274] width 44 height 26
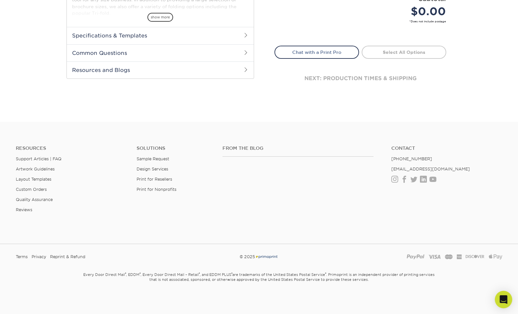
scroll to position [288, 0]
click at [503, 300] on icon "Open Intercom Messenger" at bounding box center [503, 300] width 8 height 9
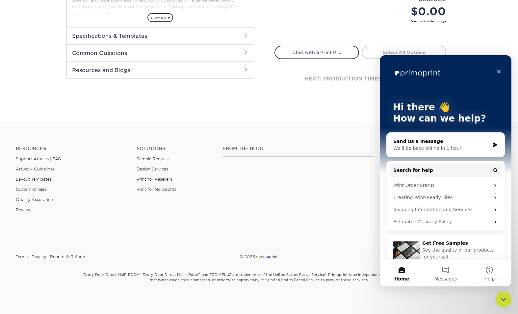
scroll to position [0, 0]
click at [500, 70] on icon "Close" at bounding box center [499, 72] width 4 height 4
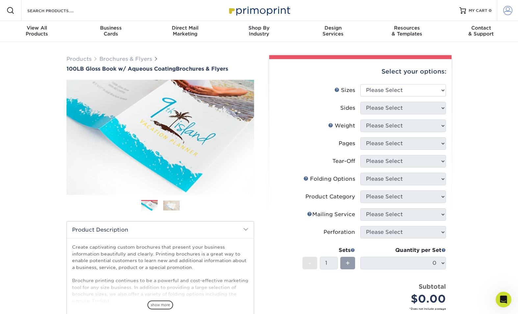
click at [509, 10] on span at bounding box center [507, 10] width 9 height 9
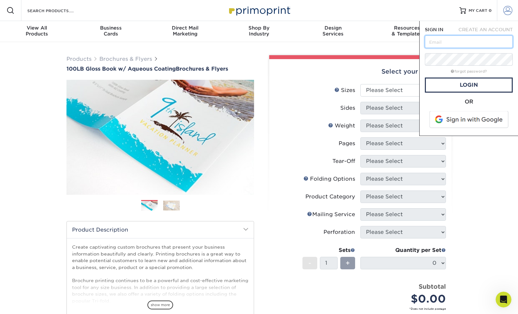
scroll to position [12, 0]
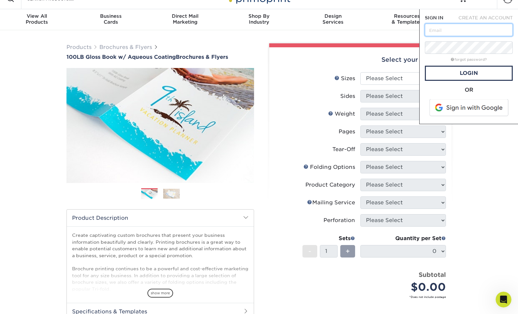
paste input "[EMAIL_ADDRESS][DOMAIN_NAME]"
type input "[EMAIL_ADDRESS][DOMAIN_NAME]"
click at [459, 78] on link "Login" at bounding box center [469, 73] width 88 height 15
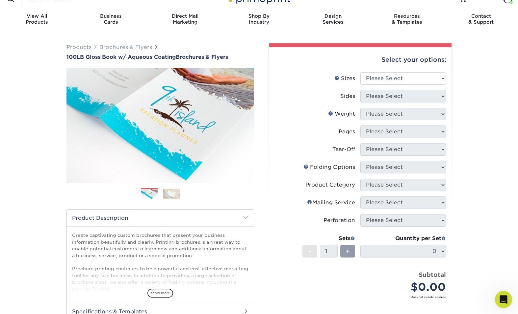
click at [499, 302] on div "Open Intercom Messenger" at bounding box center [502, 299] width 22 height 22
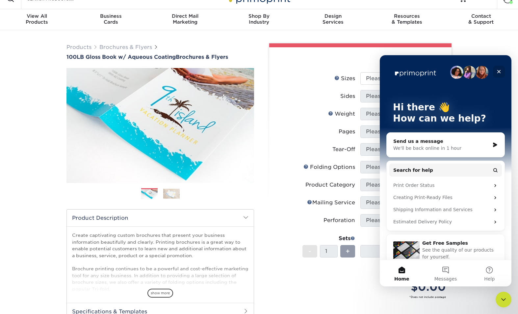
drag, startPoint x: 499, startPoint y: 72, endPoint x: 878, endPoint y: 127, distance: 383.3
click at [499, 72] on icon "Close" at bounding box center [499, 72] width 4 height 4
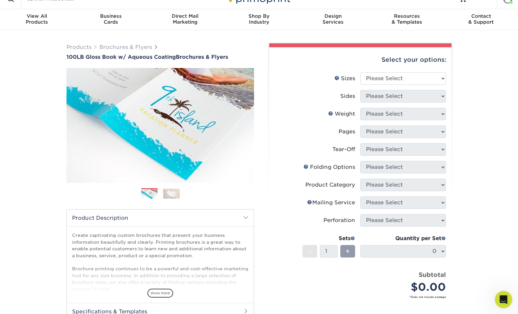
click at [504, 298] on icon "Open Intercom Messenger" at bounding box center [502, 299] width 11 height 11
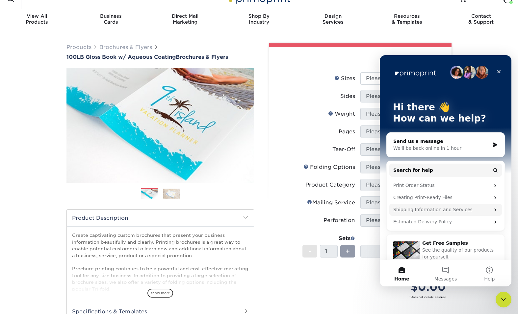
scroll to position [9, 0]
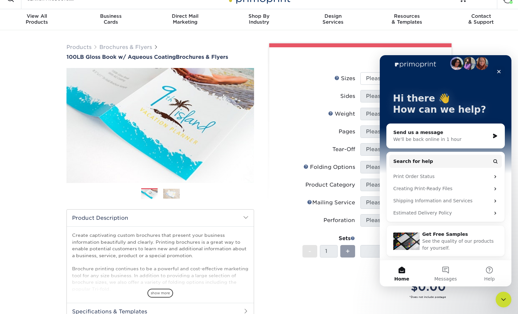
click at [282, 281] on div "Price per set $0.00" at bounding box center [318, 283] width 86 height 25
click at [504, 301] on icon "Close Intercom Messenger" at bounding box center [502, 299] width 8 height 8
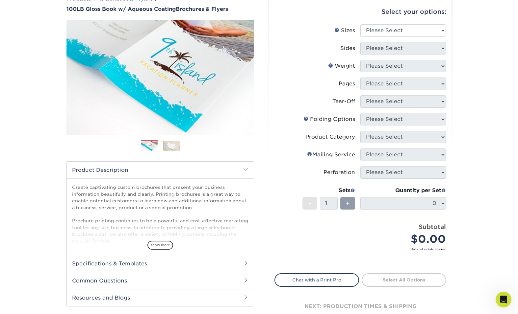
scroll to position [61, 0]
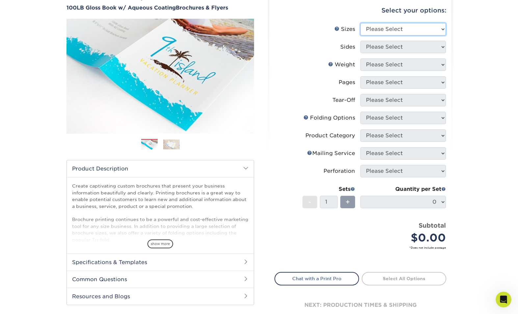
click at [381, 29] on select "Please Select 3.5" x 8.5" 3.5" x 11" 3.67" x 8.5" 4" x 6" 4" x 8.5" 4" x 9" 4" …" at bounding box center [403, 29] width 86 height 12
select select "5.50x8.50"
click at [360, 23] on select "Please Select 3.5" x 8.5" 3.5" x 11" 3.67" x 8.5" 4" x 6" 4" x 8.5" 4" x 9" 4" …" at bounding box center [403, 29] width 86 height 12
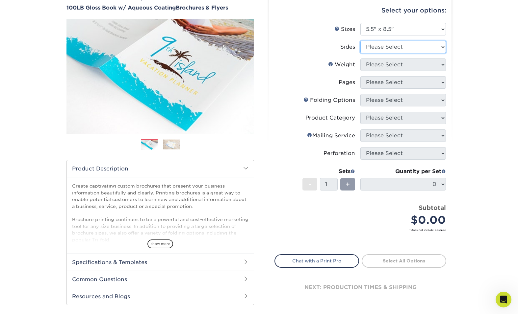
click at [371, 50] on select "Please Select Print Both Sides Print Front Only" at bounding box center [403, 47] width 86 height 12
select select "13abbda7-1d64-4f25-8bb2-c179b224825d"
click at [360, 41] on select "Please Select Print Both Sides Print Front Only" at bounding box center [403, 47] width 86 height 12
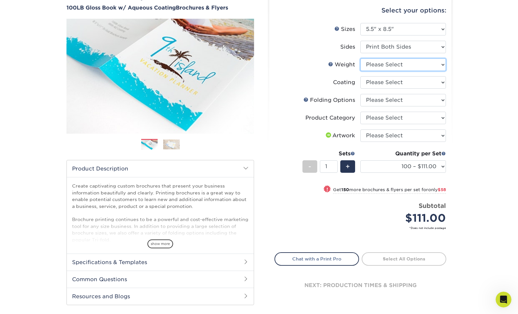
click at [381, 65] on select "Please Select 100LB" at bounding box center [403, 65] width 86 height 12
select select "100LB"
click at [360, 59] on select "Please Select 100LB" at bounding box center [403, 65] width 86 height 12
click at [382, 82] on select at bounding box center [403, 82] width 86 height 12
select select "d41dab50-ff65-4f4f-bb17-2afe4d36ae33"
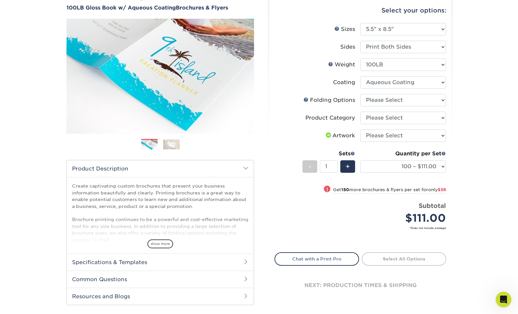
click at [360, 76] on select at bounding box center [403, 82] width 86 height 12
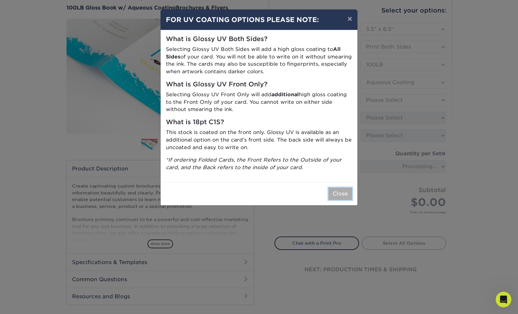
click at [336, 190] on button "Close" at bounding box center [340, 194] width 24 height 12
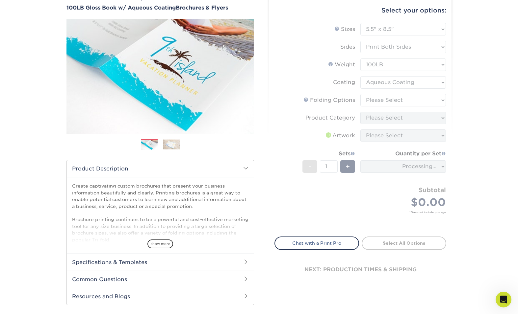
click at [386, 101] on form "Sizes Help Sizes Please Select 3.5" x 8.5" 3.5" x 11" 3.67" x 8.5" 4" x 6" 4" x…" at bounding box center [360, 126] width 172 height 206
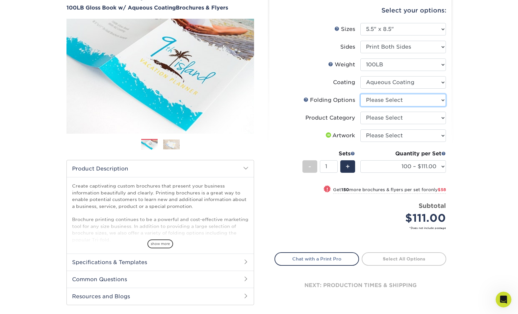
click at [386, 101] on select "Please Select FLAT - No Folding Tri-Fold / Letter Fold Z-Fold Half-Fold" at bounding box center [403, 100] width 86 height 12
select select "9b1d5825-34d1-4721-9874-ed79abb003d7"
click at [360, 94] on select "Please Select FLAT - No Folding Tri-Fold / Letter Fold Z-Fold Half-Fold" at bounding box center [403, 100] width 86 height 12
click at [384, 115] on select "Please Select Flyers and Brochures" at bounding box center [403, 118] width 86 height 12
select select "1a668080-6b7c-4174-b399-2c3833b27ef4"
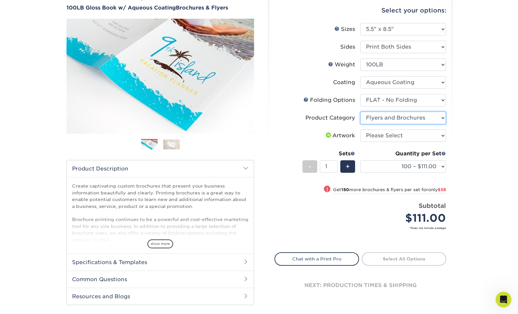
click at [360, 112] on select "Please Select Flyers and Brochures" at bounding box center [403, 118] width 86 height 12
click at [381, 136] on select "Please Select I will upload files I need a design - $175" at bounding box center [403, 136] width 86 height 12
select select "upload"
click at [360, 130] on select "Please Select I will upload files I need a design - $175" at bounding box center [403, 136] width 86 height 12
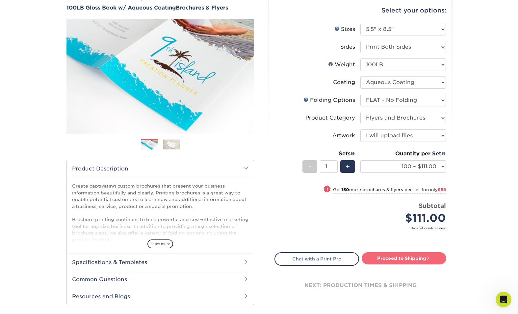
click at [416, 253] on link "Proceed to Shipping" at bounding box center [403, 259] width 85 height 12
type input "Set 1"
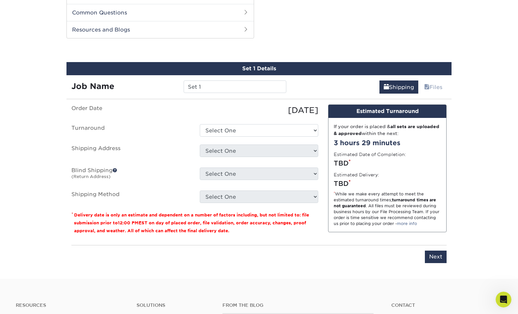
scroll to position [335, 0]
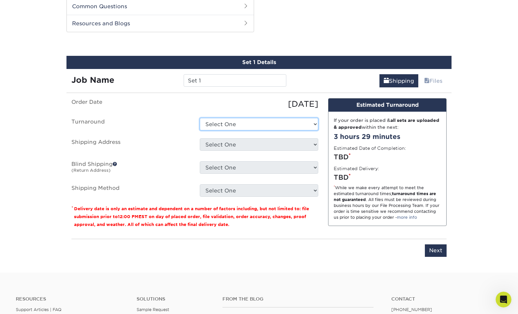
click at [272, 125] on select "Select One 2-4 Business Days 2 Day Next Business Day" at bounding box center [259, 124] width 118 height 12
click at [200, 118] on select "Select One 2-4 Business Days 2 Day Next Business Day" at bounding box center [259, 124] width 118 height 12
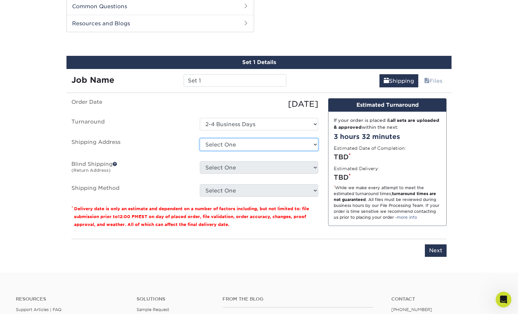
click at [247, 145] on select "Select One + Add New Address" at bounding box center [259, 144] width 118 height 12
click at [241, 144] on select "Select One + Add New Address" at bounding box center [259, 144] width 118 height 12
click at [116, 164] on span at bounding box center [114, 164] width 5 height 5
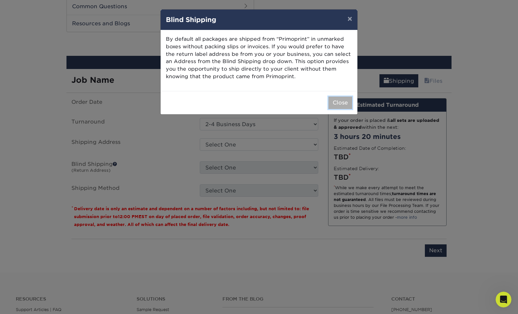
click at [336, 104] on button "Close" at bounding box center [340, 103] width 24 height 12
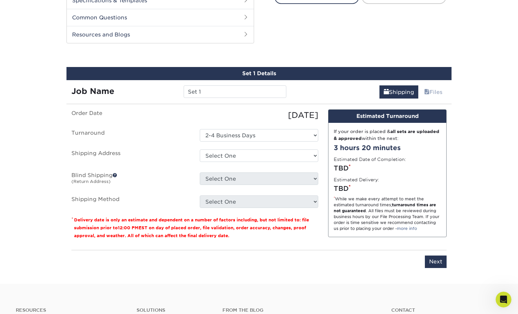
scroll to position [320, 0]
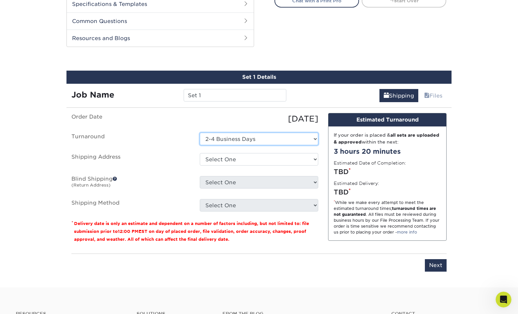
click at [304, 137] on select "Select One 2-4 Business Days 2 Day Next Business Day" at bounding box center [259, 139] width 118 height 12
select select "60f57d96-44ff-4c1d-a69d-ff4b07d733ae"
click at [200, 133] on select "Select One 2-4 Business Days 2 Day Next Business Day" at bounding box center [259, 139] width 118 height 12
